Goal: Information Seeking & Learning: Find specific page/section

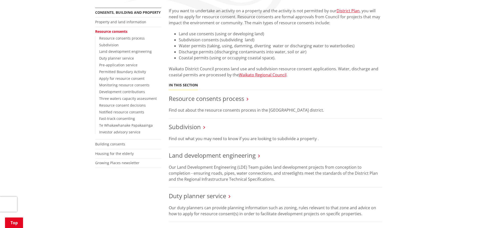
scroll to position [92, 0]
click at [238, 102] on link "Resource consents process" at bounding box center [206, 100] width 75 height 8
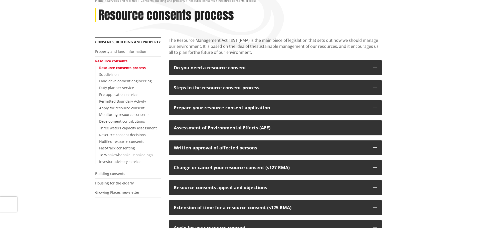
scroll to position [50, 0]
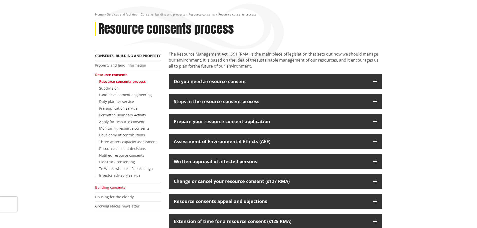
click at [115, 186] on link "Building consents" at bounding box center [110, 187] width 30 height 5
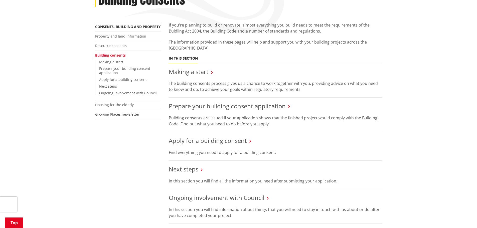
scroll to position [50, 0]
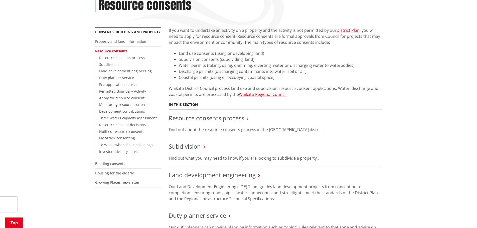
scroll to position [23, 0]
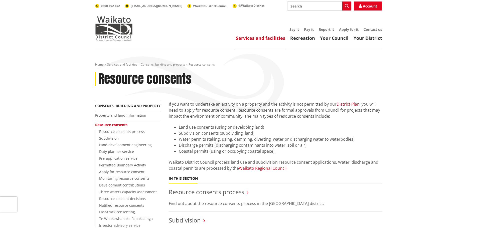
scroll to position [23, 0]
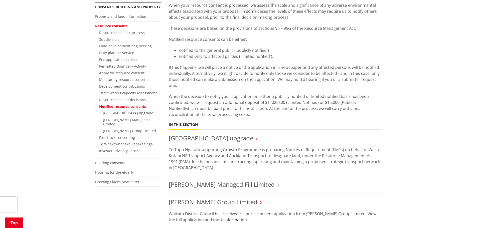
scroll to position [75, 0]
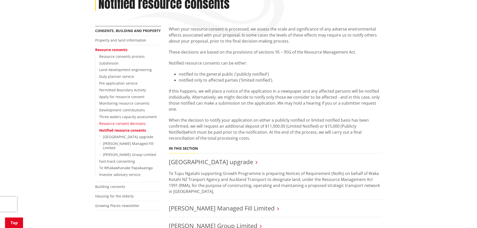
click at [126, 124] on link "Resource consent decisions" at bounding box center [122, 123] width 47 height 5
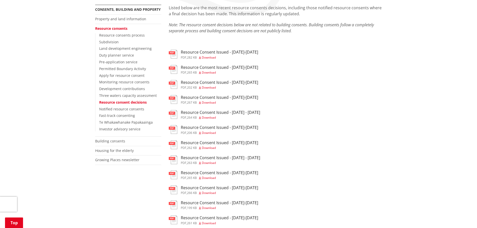
scroll to position [100, 0]
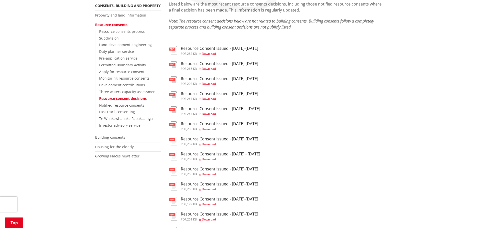
click at [243, 48] on h3 "Resource Consent Issued - 25-31 Aug 2025" at bounding box center [219, 48] width 77 height 5
